Goal: Information Seeking & Learning: Understand process/instructions

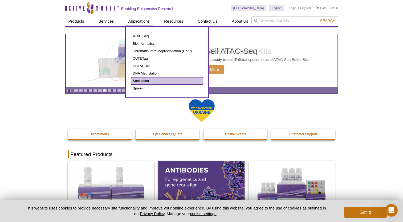
click at [146, 82] on link "Sonication" at bounding box center [167, 80] width 72 height 7
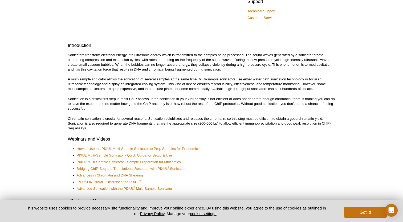
scroll to position [1, 0]
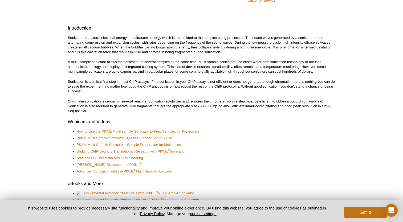
scroll to position [134, 0]
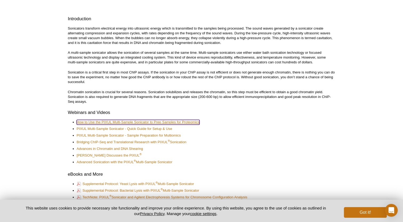
click at [181, 124] on link "How to Use the PIXUL Multi-Sample Sonicator to Prep Samples for Proteomics" at bounding box center [138, 122] width 123 height 5
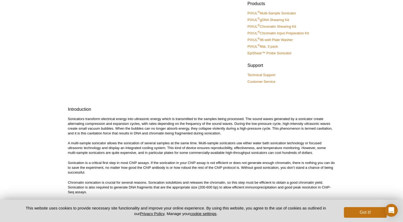
scroll to position [1, 0]
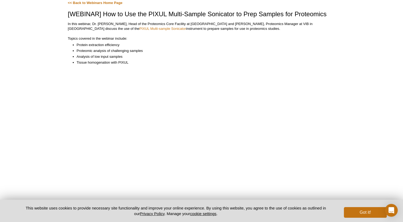
scroll to position [80, 0]
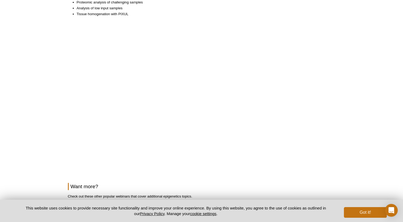
click at [245, 183] on h2 "Want more?" at bounding box center [201, 186] width 267 height 7
click at [288, 192] on div "<< Back to Webinars Home Page [WEBINAR] How to Use the PIXUL Multi-Sample Sonic…" at bounding box center [201, 149] width 267 height 395
click at [385, 143] on div "Active Motif Logo Enabling Epigenetics Research 0 Search Skip to content Active…" at bounding box center [201, 165] width 403 height 491
click at [382, 113] on div "Active Motif Logo Enabling Epigenetics Research 0 Search Skip to content Active…" at bounding box center [201, 165] width 403 height 491
click at [352, 211] on button "Got it!" at bounding box center [365, 212] width 43 height 11
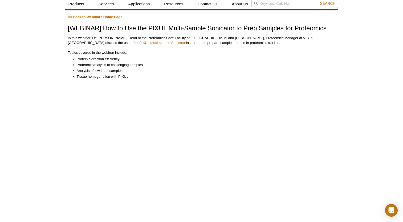
scroll to position [27, 0]
